Goal: Task Accomplishment & Management: Use online tool/utility

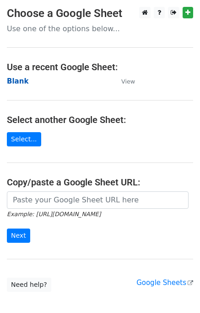
click at [17, 83] on strong "Blank" at bounding box center [18, 81] width 22 height 8
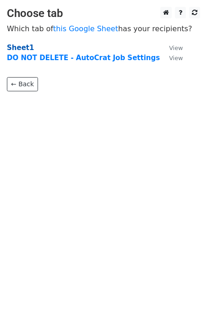
click at [20, 46] on strong "Sheet1" at bounding box center [20, 48] width 27 height 8
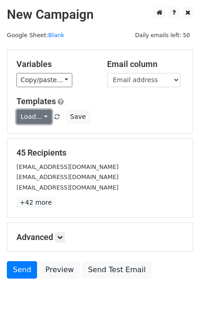
click at [40, 117] on link "Load..." at bounding box center [34, 117] width 35 height 14
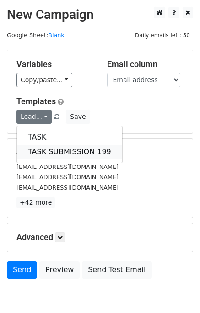
click at [54, 151] on link "TASK SUBMISSION 199" at bounding box center [70, 151] width 106 height 15
